Goal: Obtain resource: Download file/media

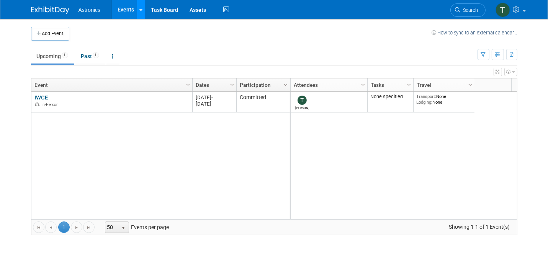
click at [139, 10] on icon at bounding box center [140, 10] width 3 height 5
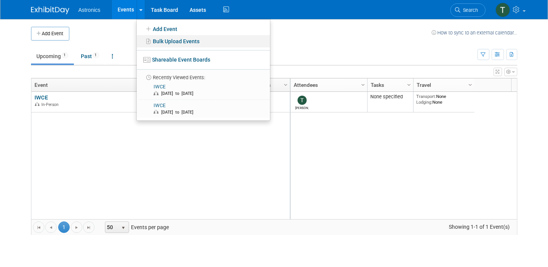
click at [155, 40] on link "Bulk Upload Events" at bounding box center [203, 41] width 133 height 12
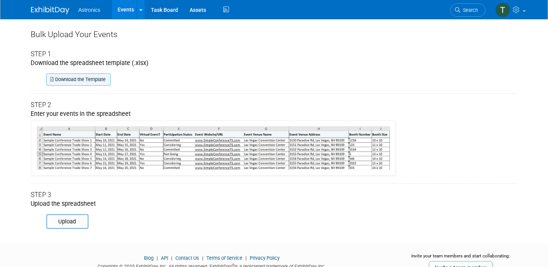
click at [85, 80] on link "Download the Template" at bounding box center [78, 79] width 64 height 12
